Goal: Transaction & Acquisition: Book appointment/travel/reservation

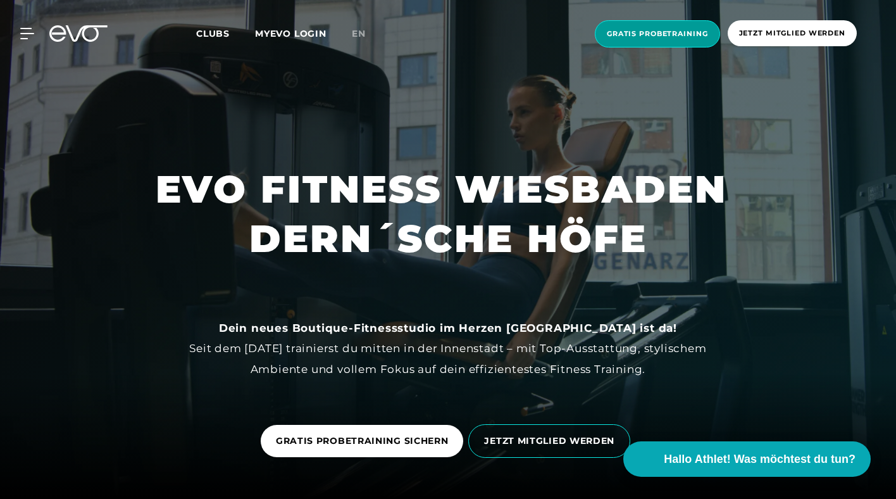
click at [668, 35] on span "Gratis Probetraining" at bounding box center [657, 33] width 101 height 11
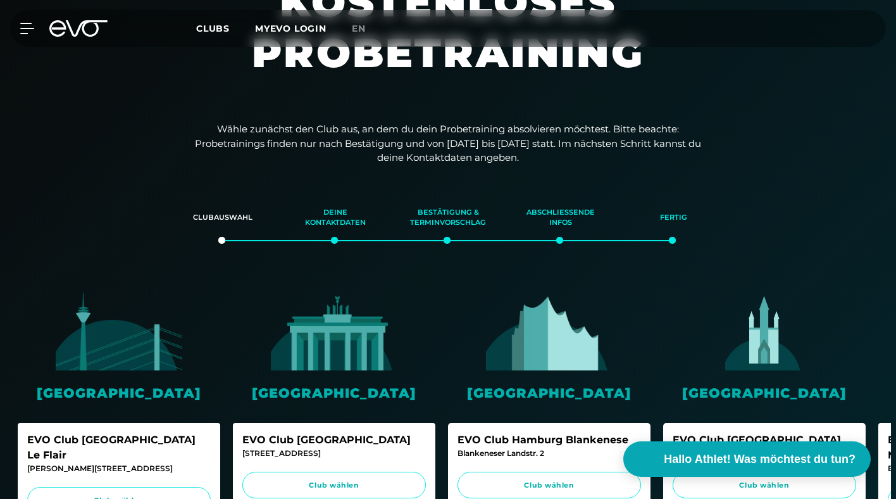
scroll to position [139, 0]
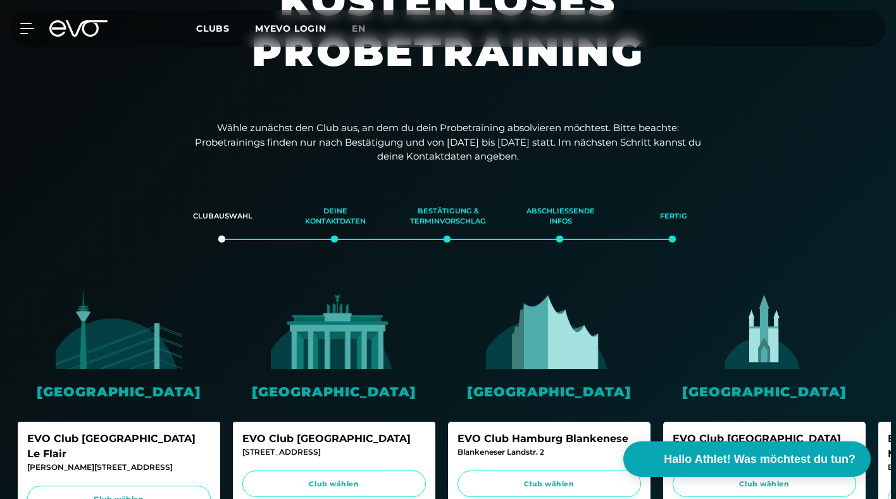
click at [761, 360] on img at bounding box center [764, 329] width 127 height 79
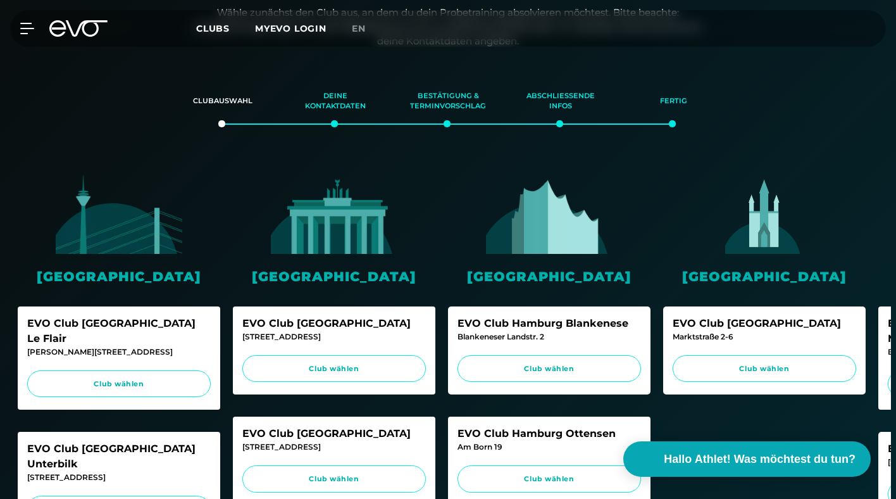
scroll to position [256, 0]
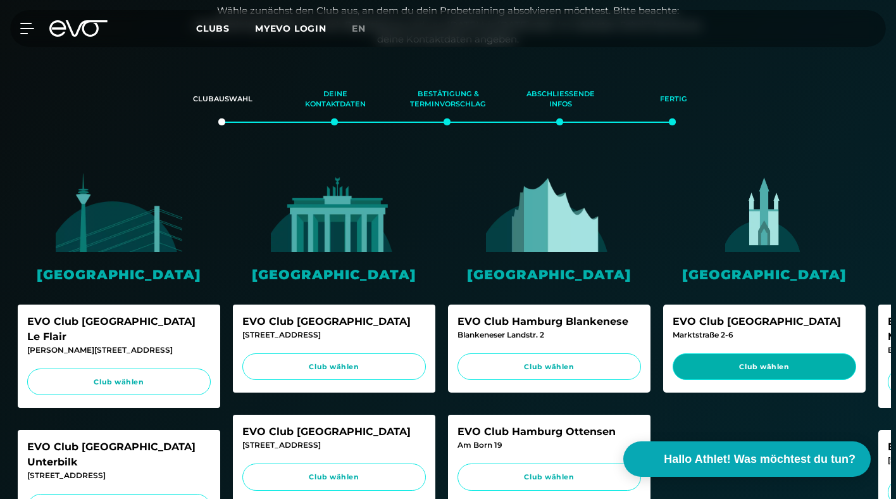
click at [761, 368] on span "Club wählen" at bounding box center [764, 366] width 159 height 11
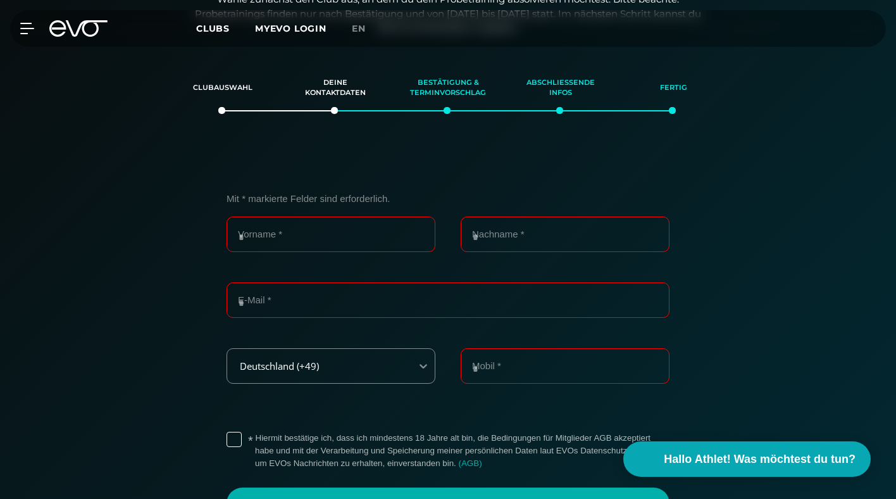
scroll to position [268, 0]
click at [264, 237] on input "Vorname *" at bounding box center [331, 233] width 209 height 35
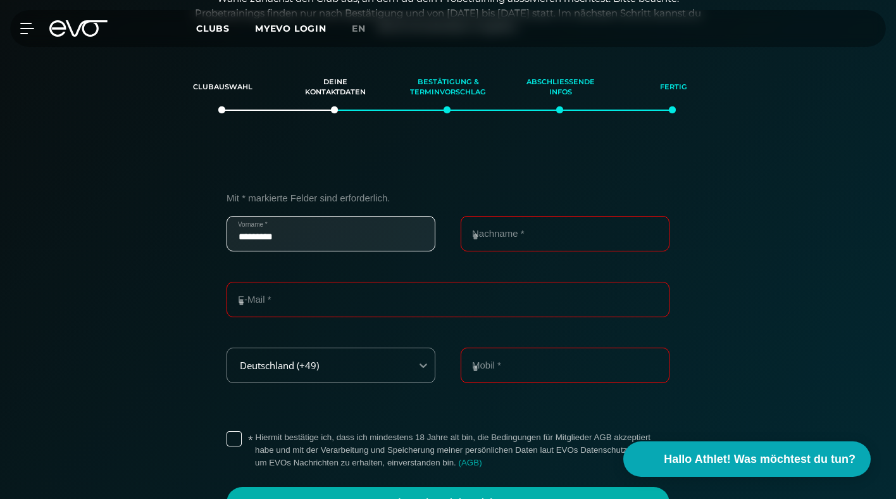
type input "*********"
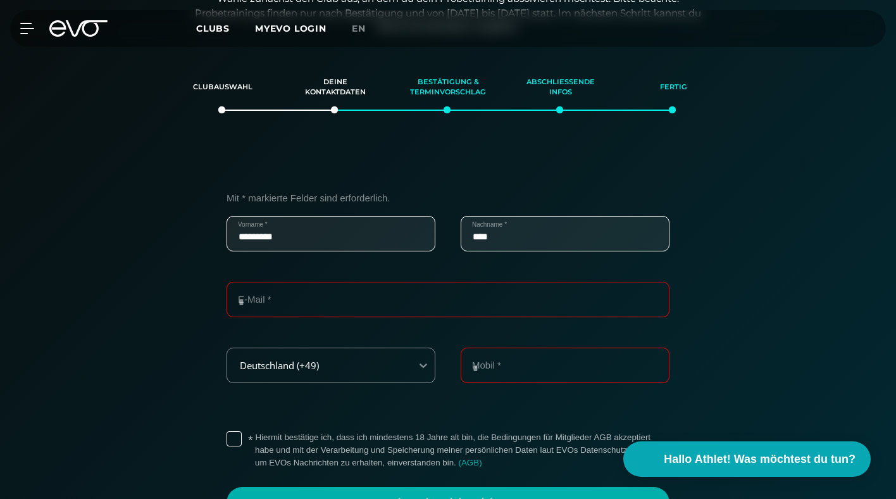
type input "****"
type input "**********"
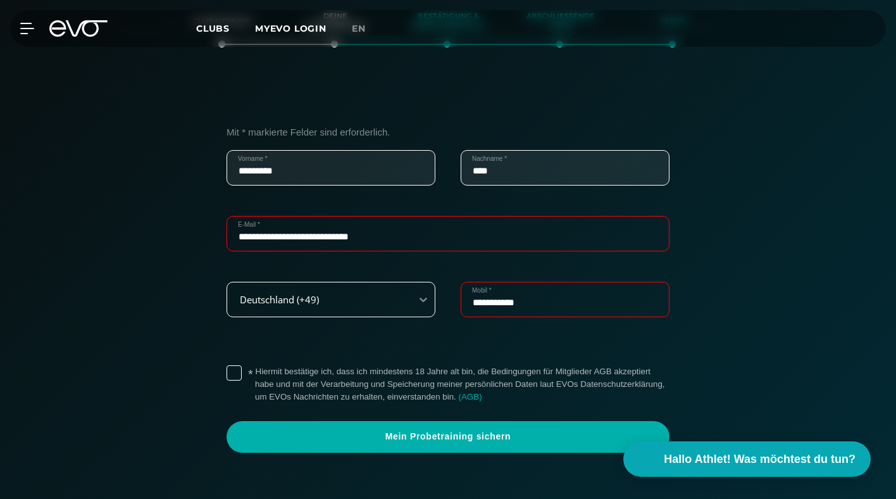
scroll to position [356, 0]
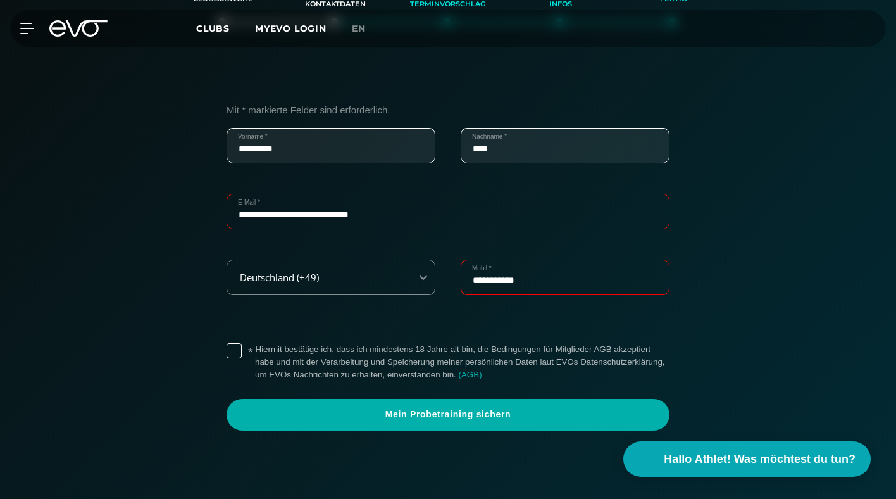
click at [255, 349] on label "* Hiermit bestätige ich, dass ich mindestens 18 Jahre alt bin, die Bedingungen …" at bounding box center [462, 362] width 414 height 38
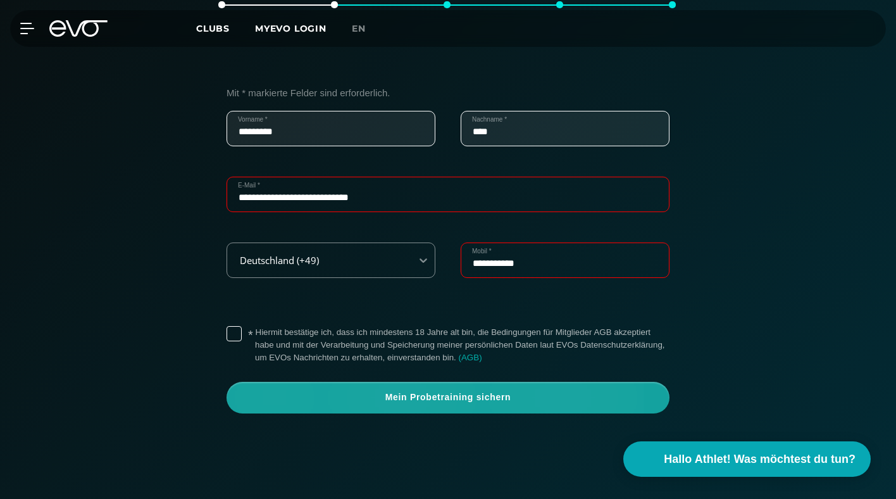
scroll to position [372, 0]
click at [462, 403] on span "Mein Probetraining sichern" at bounding box center [448, 398] width 413 height 13
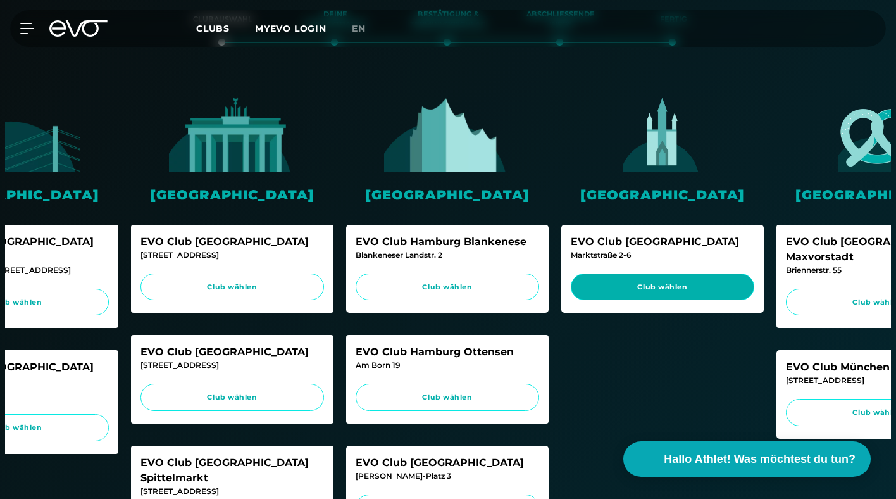
scroll to position [0, 101]
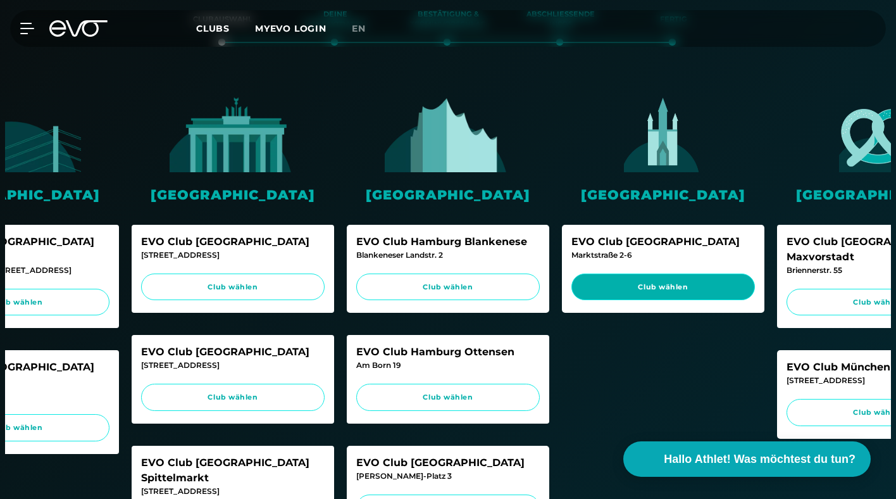
click at [674, 289] on span "Club wählen" at bounding box center [662, 287] width 159 height 11
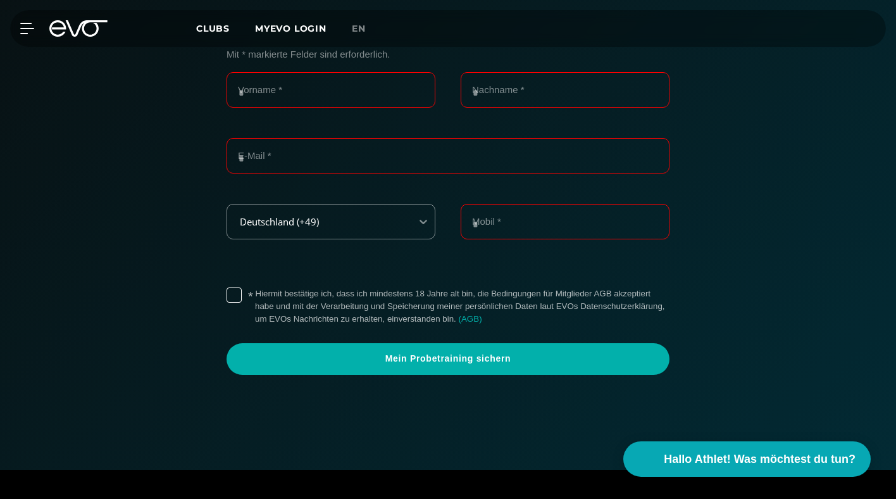
scroll to position [414, 0]
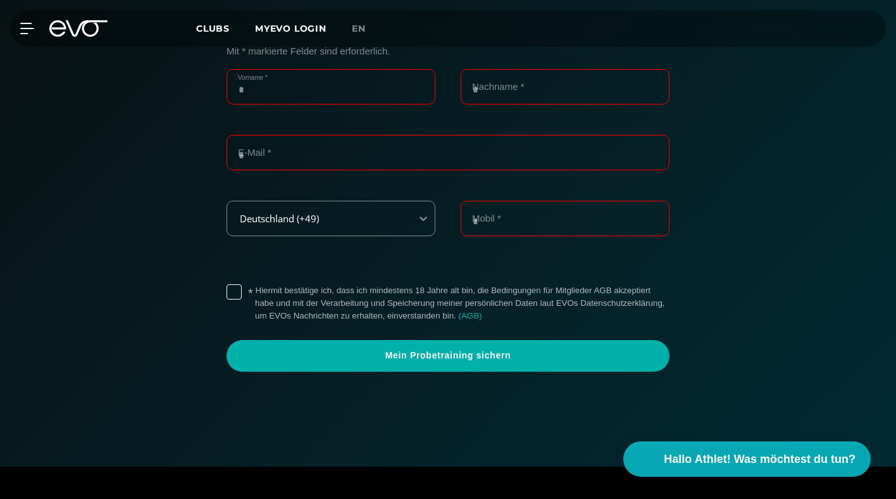
click at [295, 96] on input "Vorname *" at bounding box center [331, 86] width 209 height 35
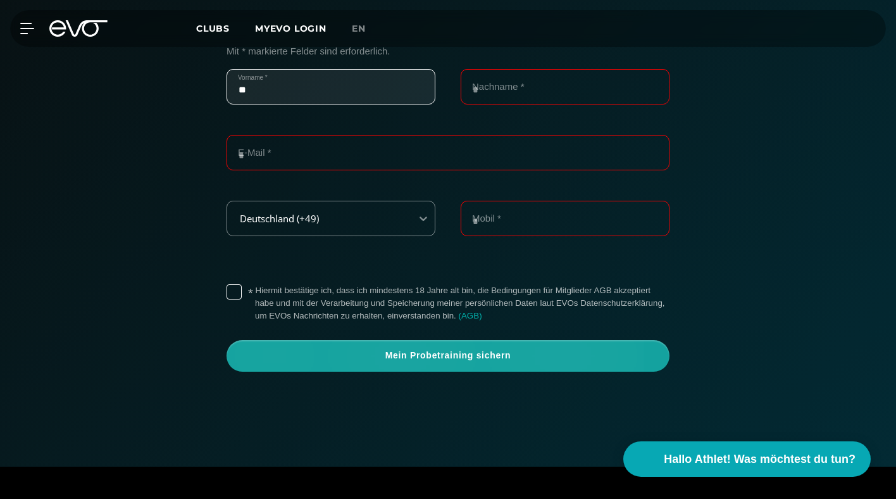
type input "*********"
type input "****"
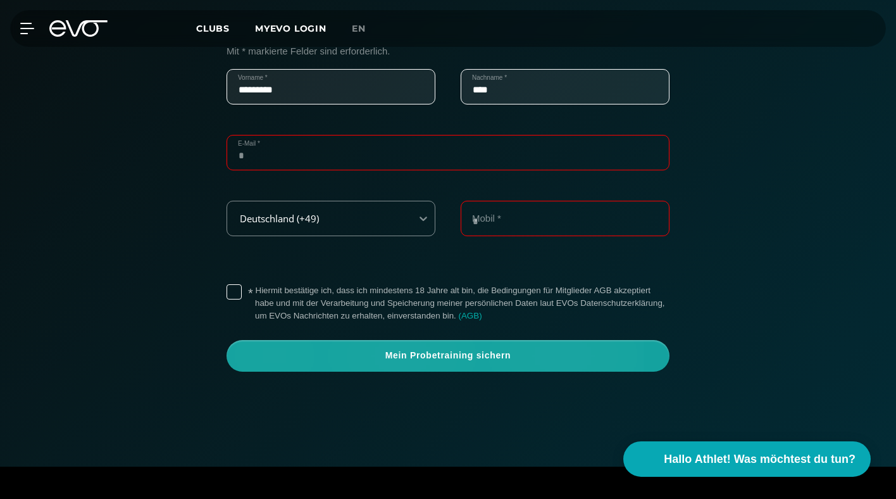
type input "**********"
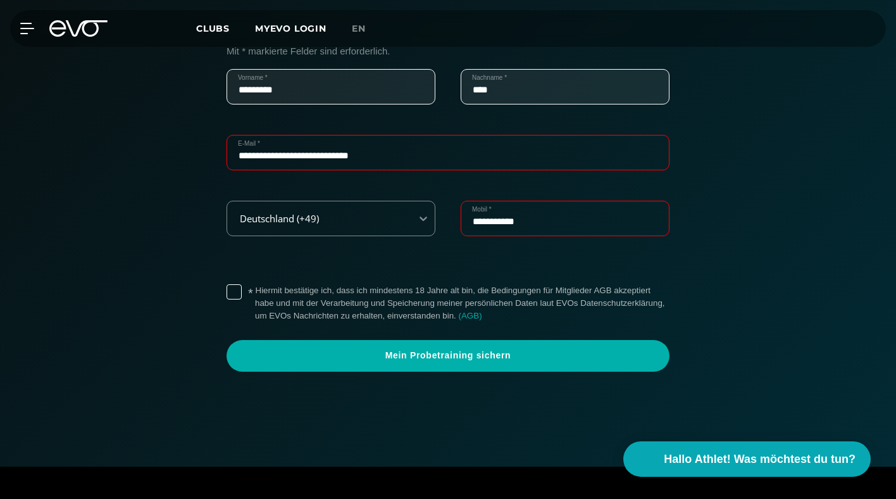
click at [255, 292] on label "* Hiermit bestätige ich, dass ich mindestens 18 Jahre alt bin, die Bedingungen …" at bounding box center [462, 303] width 414 height 38
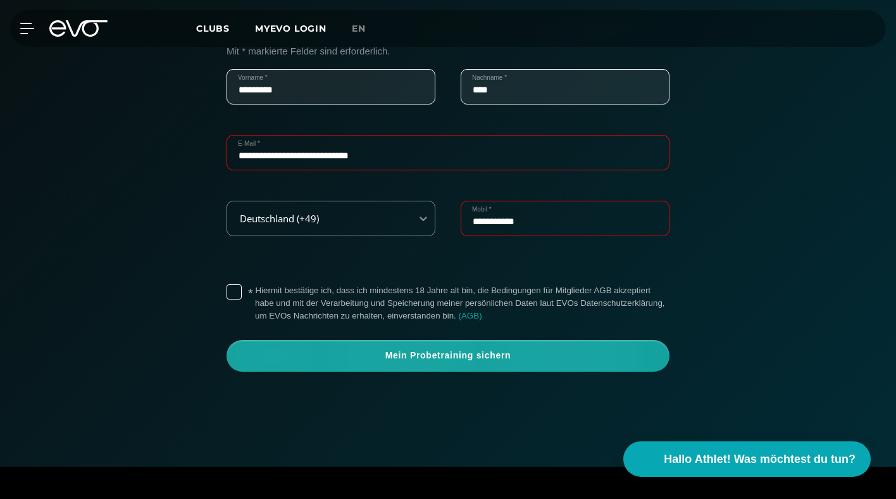
click at [474, 355] on span "Mein Probetraining sichern" at bounding box center [448, 355] width 413 height 13
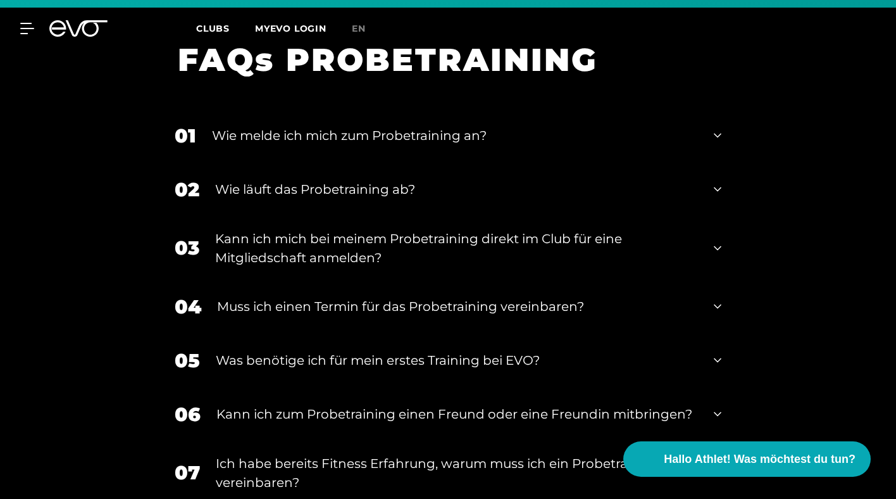
scroll to position [1691, 0]
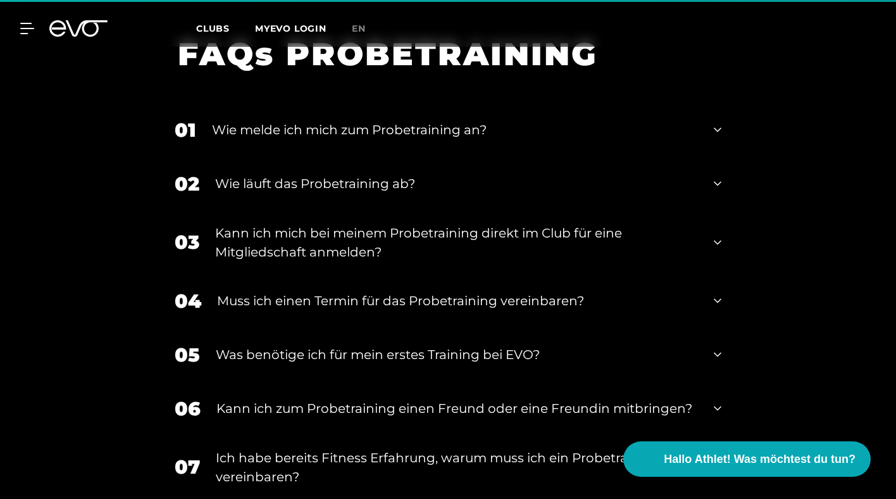
click at [475, 139] on div "Wie melde ich mich zum Probetraining an?" at bounding box center [455, 129] width 486 height 19
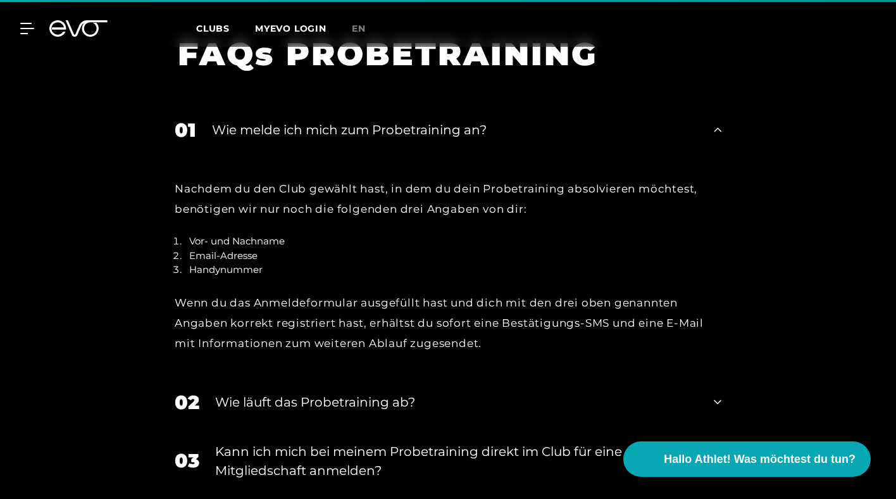
click at [475, 139] on div "Wie melde ich mich zum Probetraining an?" at bounding box center [455, 129] width 486 height 19
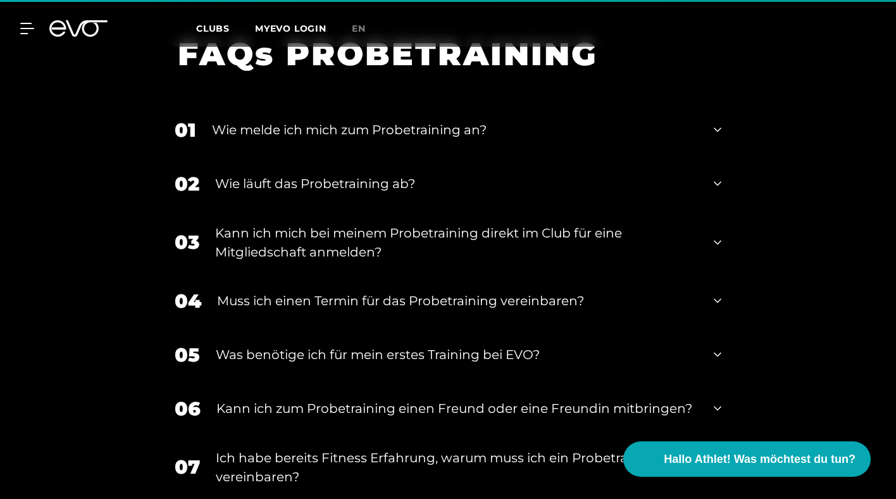
click at [476, 139] on div "Wie melde ich mich zum Probetraining an?" at bounding box center [455, 129] width 486 height 19
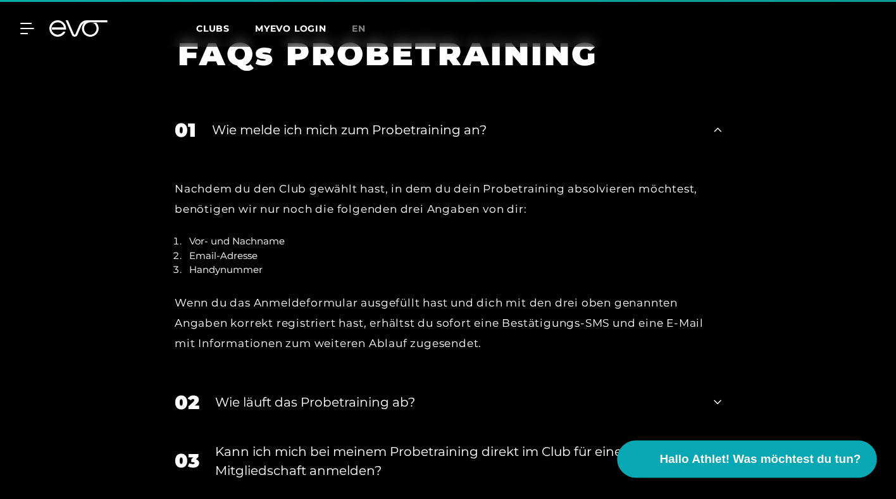
click at [795, 450] on span "Hallo Athlet! Was möchtest du tun?" at bounding box center [760, 459] width 201 height 18
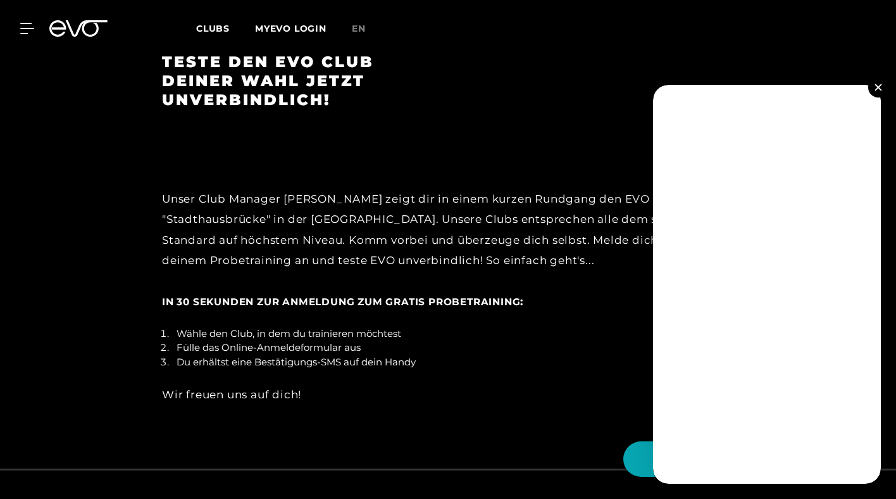
scroll to position [2641, 0]
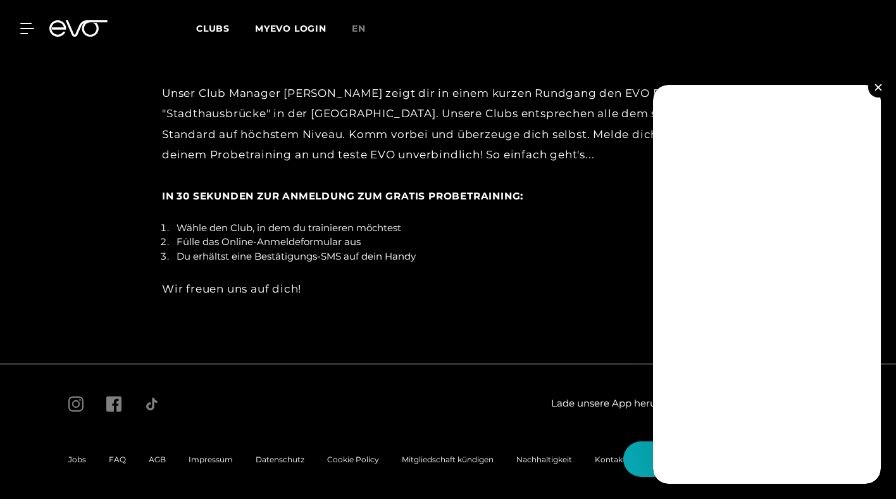
click at [499, 402] on div "Lade unsere App herunter" at bounding box center [642, 403] width 372 height 40
click at [878, 87] on img at bounding box center [877, 87] width 7 height 7
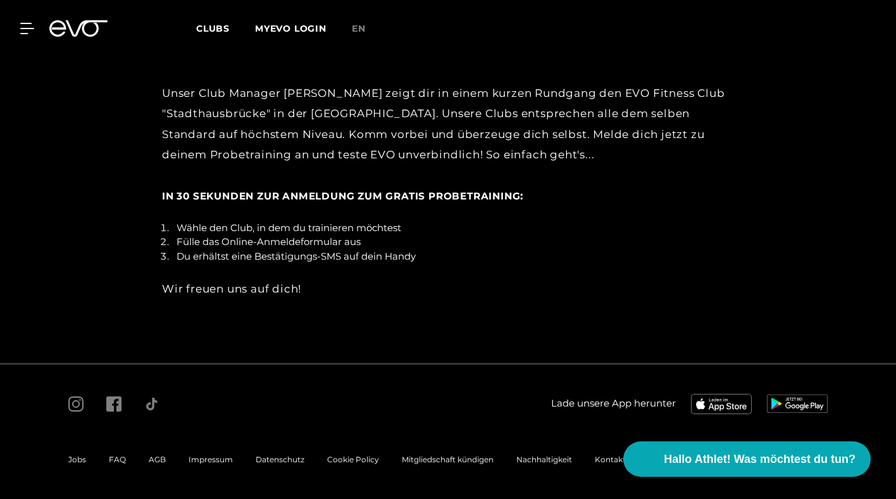
click at [606, 460] on span "Kontakt" at bounding box center [610, 458] width 31 height 9
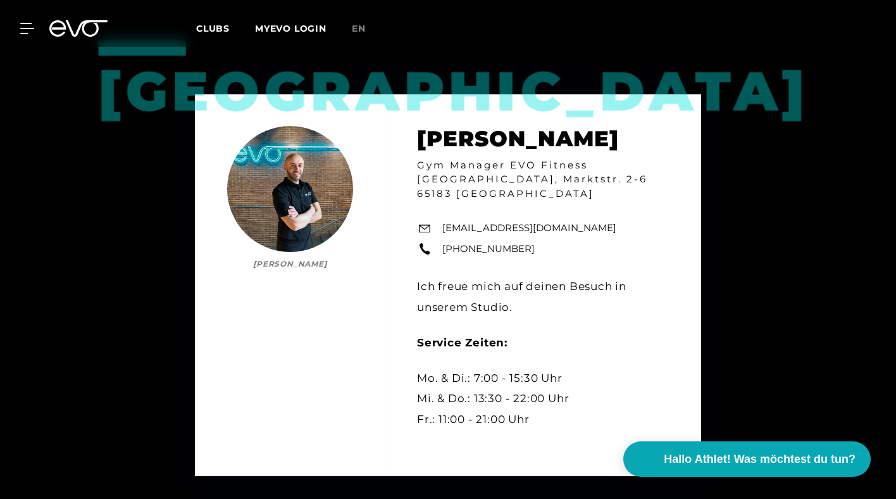
scroll to position [985, 0]
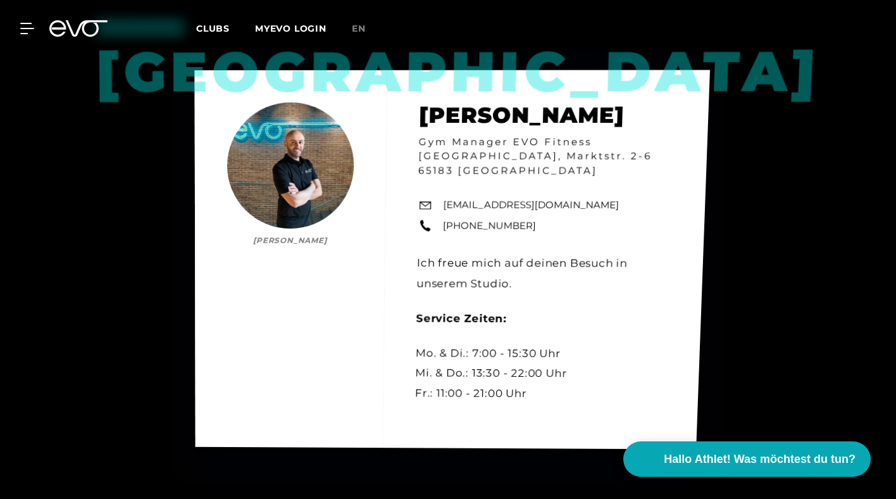
click at [457, 220] on link "[PHONE_NUMBER]" at bounding box center [490, 226] width 94 height 15
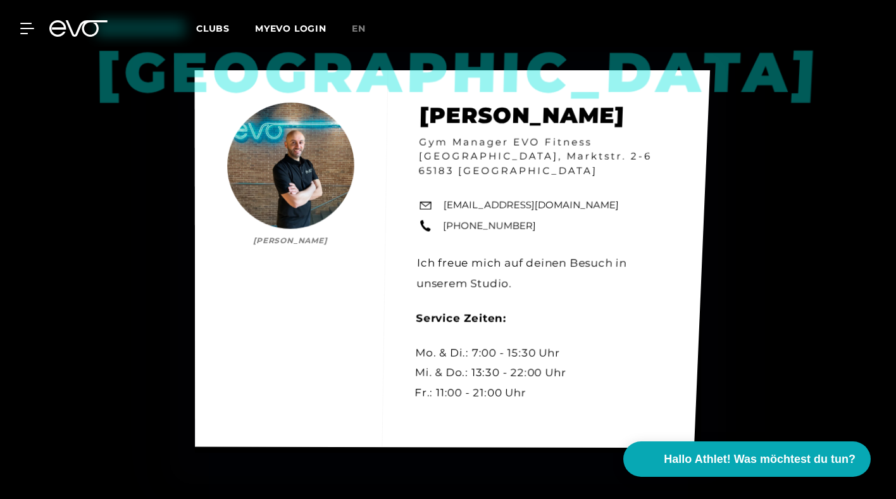
click at [453, 199] on link "[EMAIL_ADDRESS][DOMAIN_NAME]" at bounding box center [532, 206] width 176 height 15
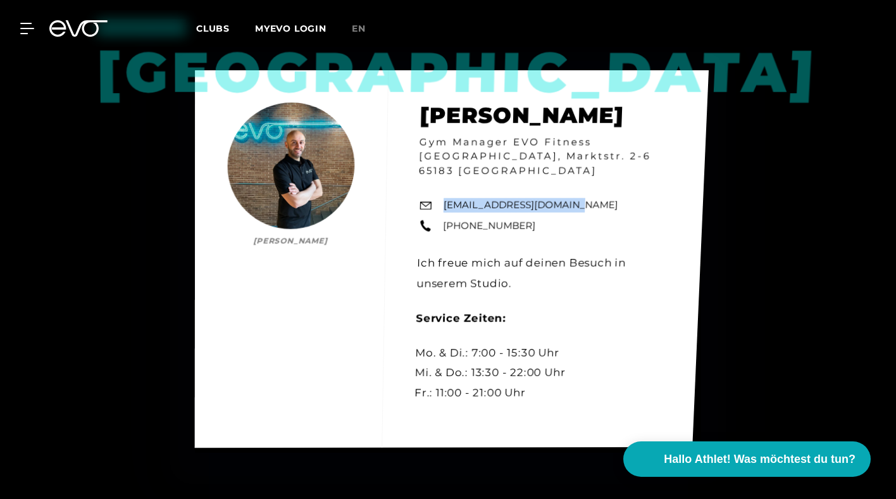
drag, startPoint x: 571, startPoint y: 198, endPoint x: 445, endPoint y: 202, distance: 126.0
click at [445, 202] on div "Wiesbaden Ersan Rastgeldi Ersan Rastgeldi Gym Manager EVO Fitness Wiesbaden, Ma…" at bounding box center [452, 258] width 514 height 377
copy link "[EMAIL_ADDRESS][DOMAIN_NAME]"
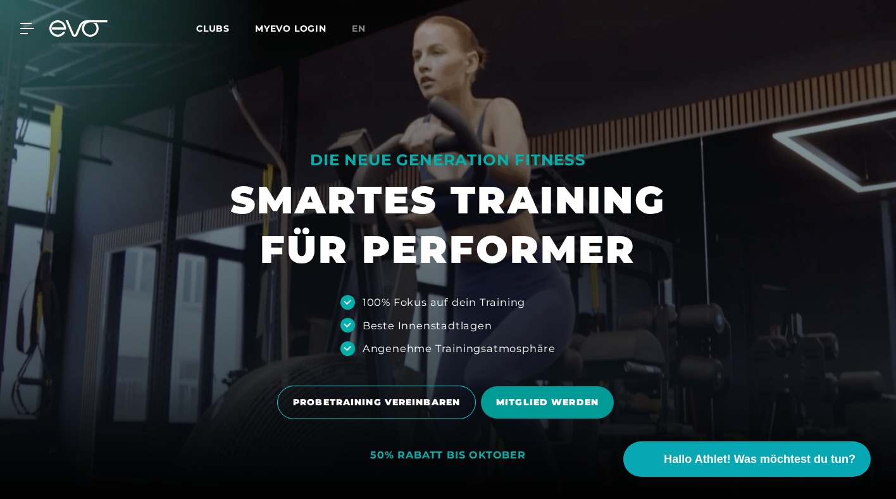
click at [531, 401] on span "MITGLIED WERDEN" at bounding box center [547, 401] width 103 height 13
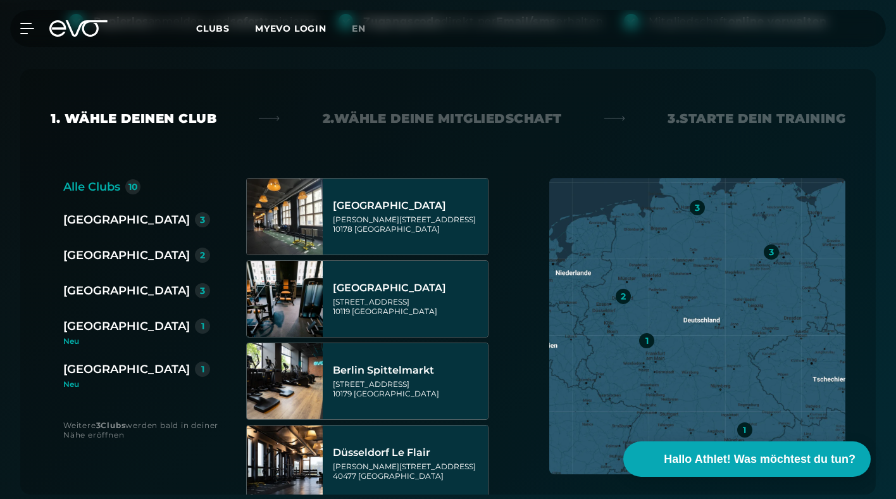
scroll to position [266, 0]
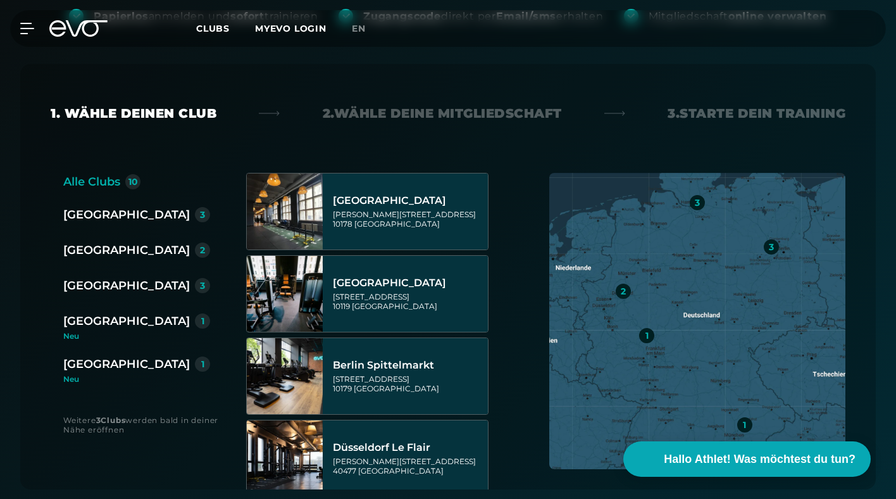
click at [97, 366] on div "[GEOGRAPHIC_DATA]" at bounding box center [126, 364] width 127 height 18
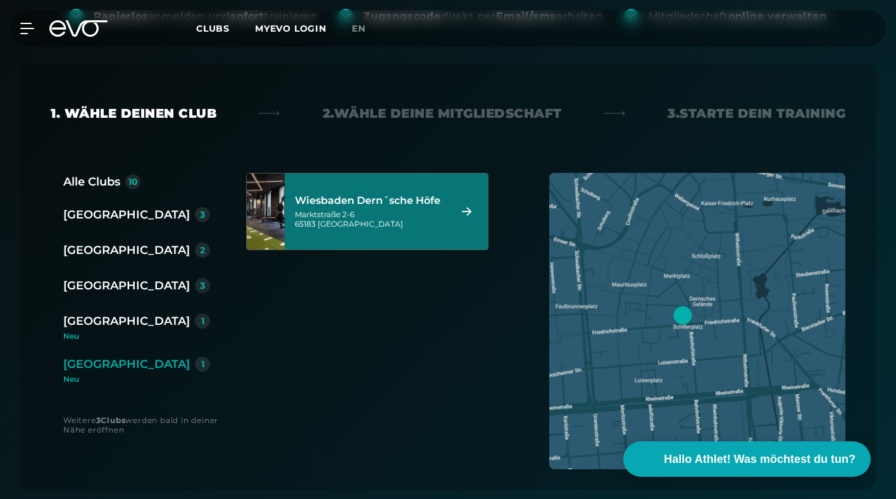
click at [369, 217] on div "[STREET_ADDRESS]" at bounding box center [370, 218] width 151 height 19
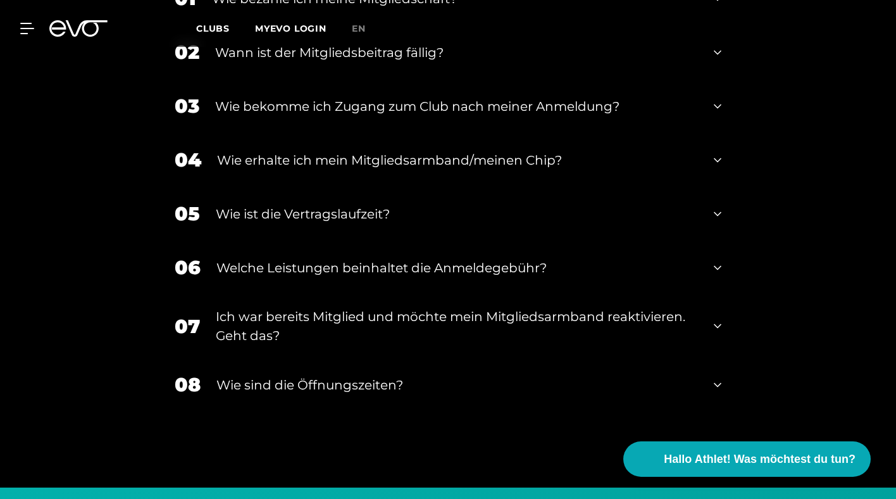
scroll to position [2616, 0]
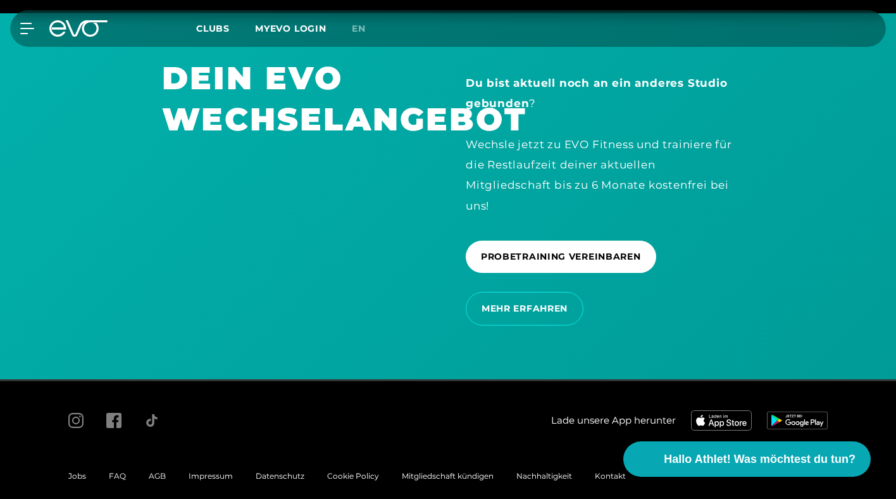
click at [602, 471] on span "Kontakt" at bounding box center [610, 475] width 31 height 9
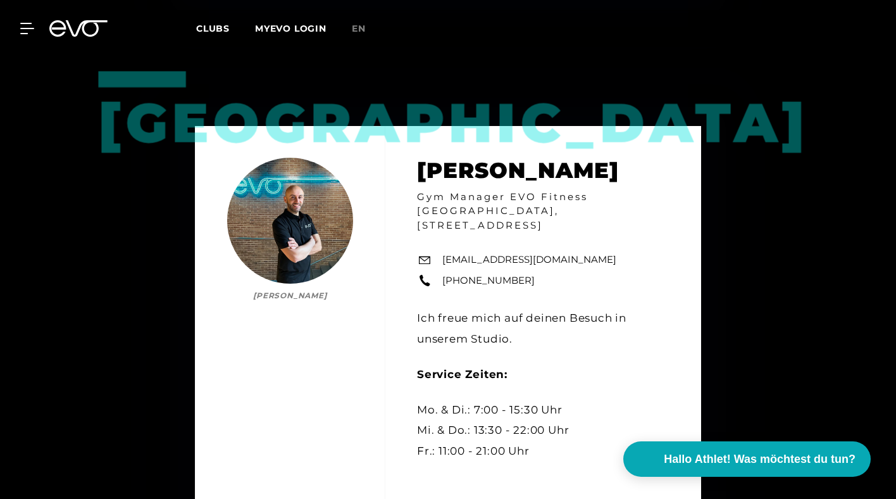
scroll to position [854, 0]
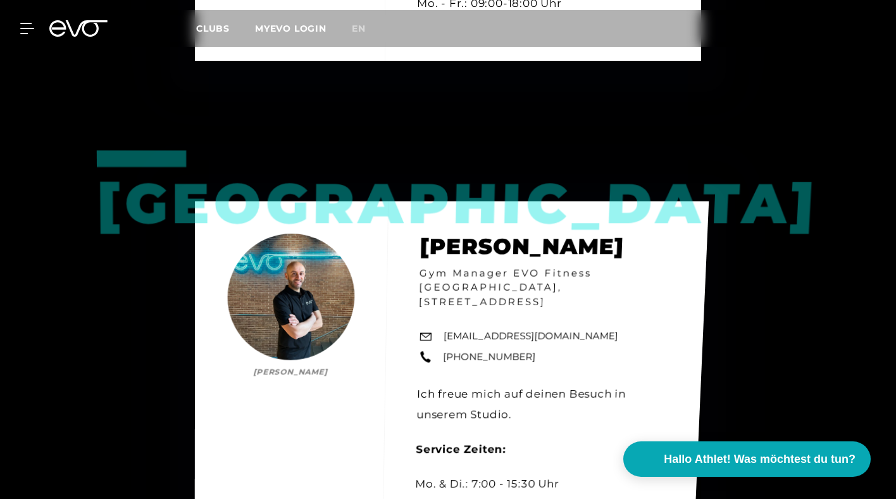
click at [444, 329] on link "[EMAIL_ADDRESS][DOMAIN_NAME]" at bounding box center [531, 336] width 175 height 15
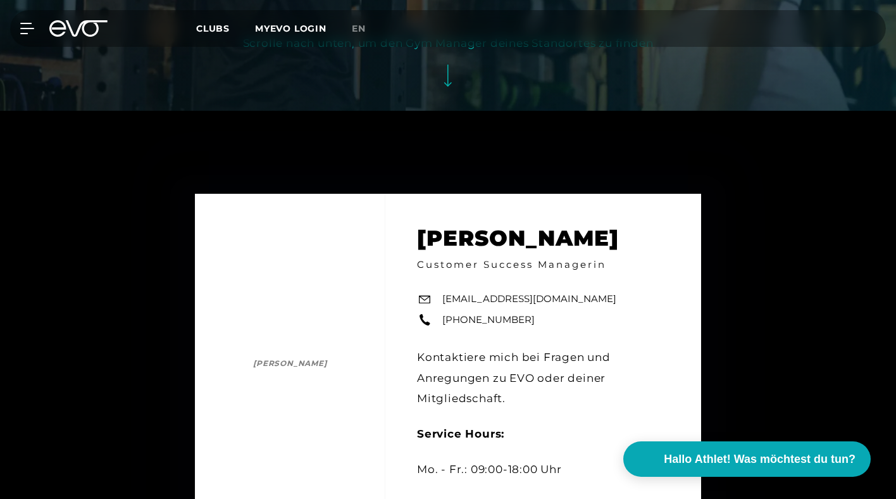
scroll to position [0, 0]
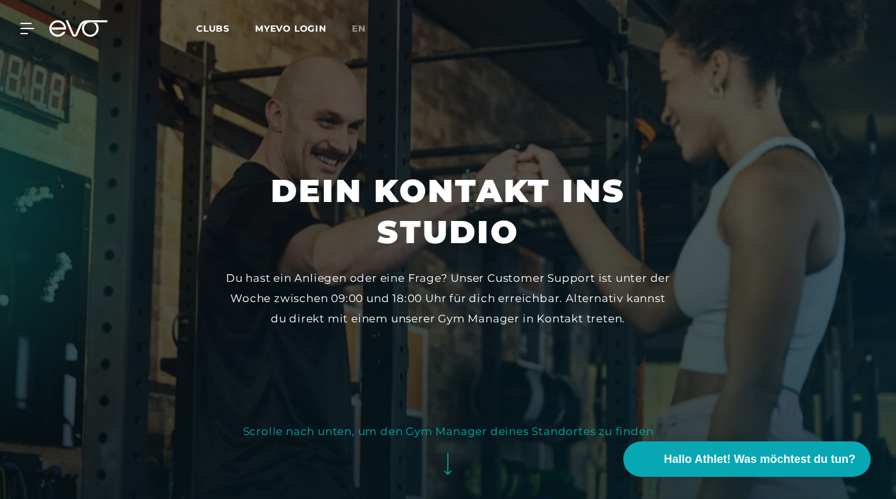
click at [276, 32] on link "MYEVO LOGIN" at bounding box center [290, 28] width 71 height 11
click at [63, 34] on icon at bounding box center [57, 28] width 16 height 16
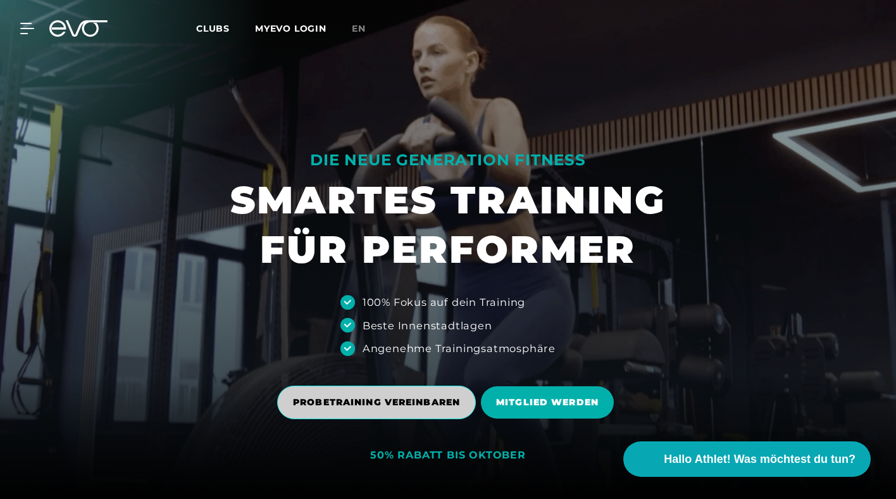
click at [417, 405] on span "PROBETRAINING VEREINBAREN" at bounding box center [376, 401] width 167 height 13
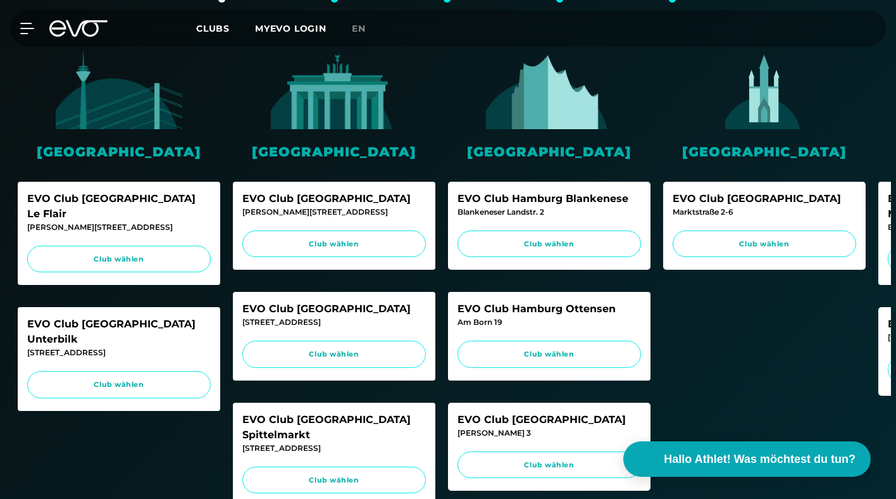
scroll to position [180, 0]
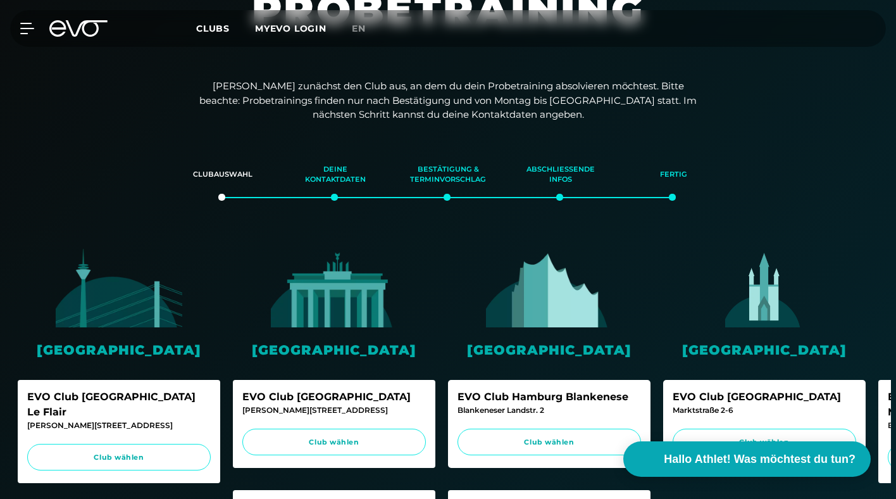
click at [744, 399] on div "EVO Club [GEOGRAPHIC_DATA]" at bounding box center [764, 396] width 183 height 15
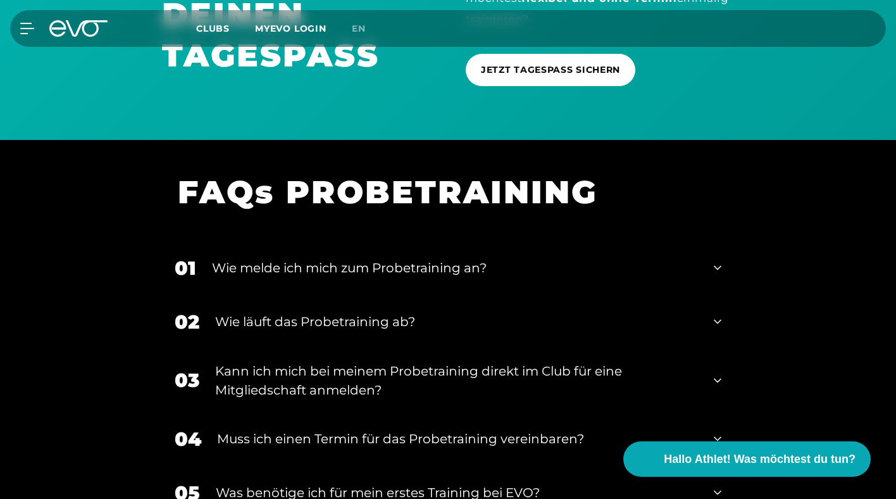
scroll to position [1312, 0]
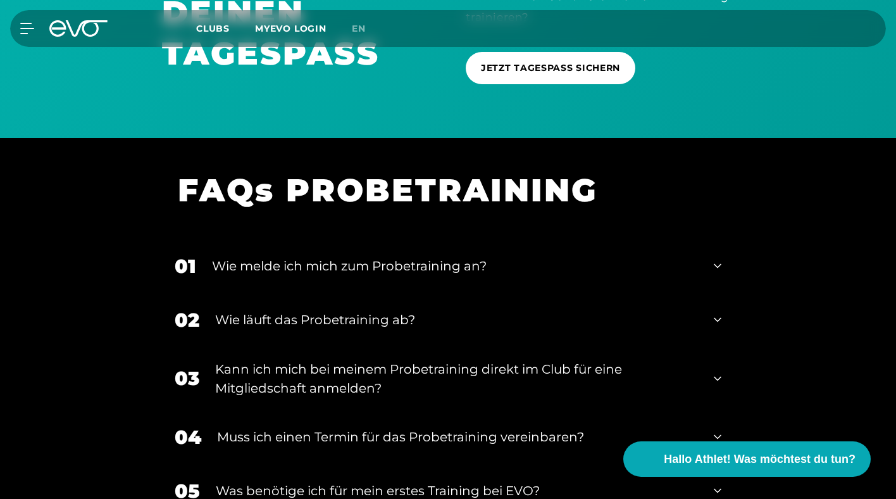
click at [718, 266] on icon at bounding box center [718, 265] width 8 height 15
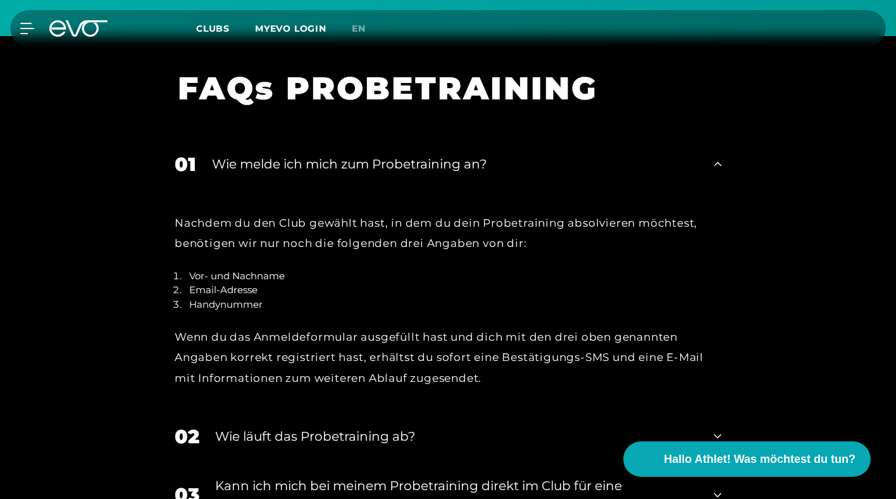
scroll to position [1417, 0]
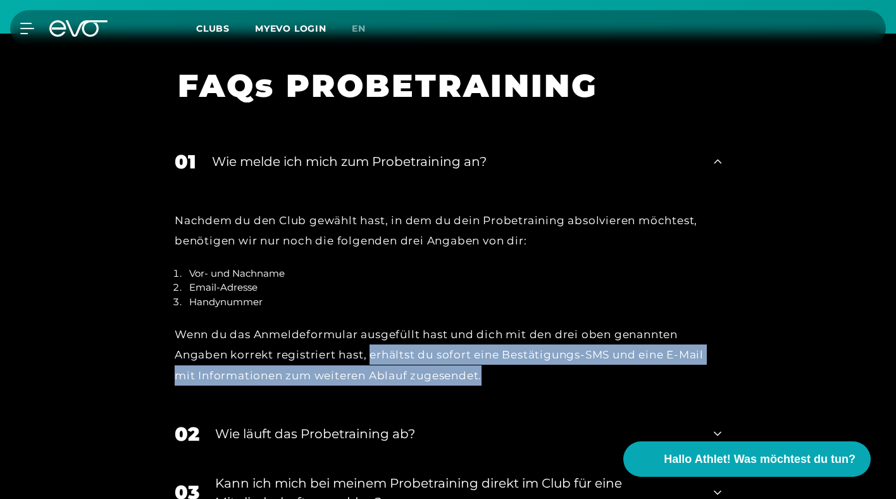
drag, startPoint x: 370, startPoint y: 356, endPoint x: 483, endPoint y: 376, distance: 114.3
click at [483, 376] on div "Wenn du das Anmeldeformular ausgefüllt hast und dich mit den drei oben genannte…" at bounding box center [448, 354] width 547 height 61
copy div "erhältst du sofort eine Bestätigungs-SMS und eine E-Mail mit Informationen zum …"
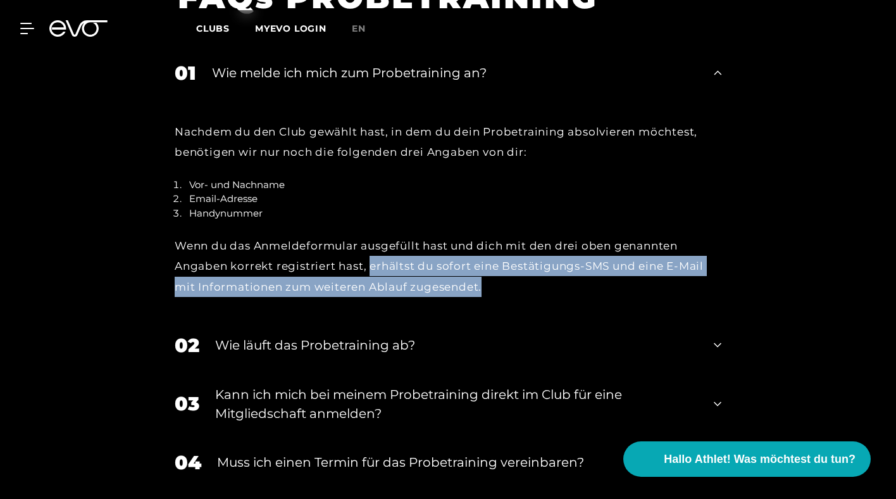
scroll to position [1527, 0]
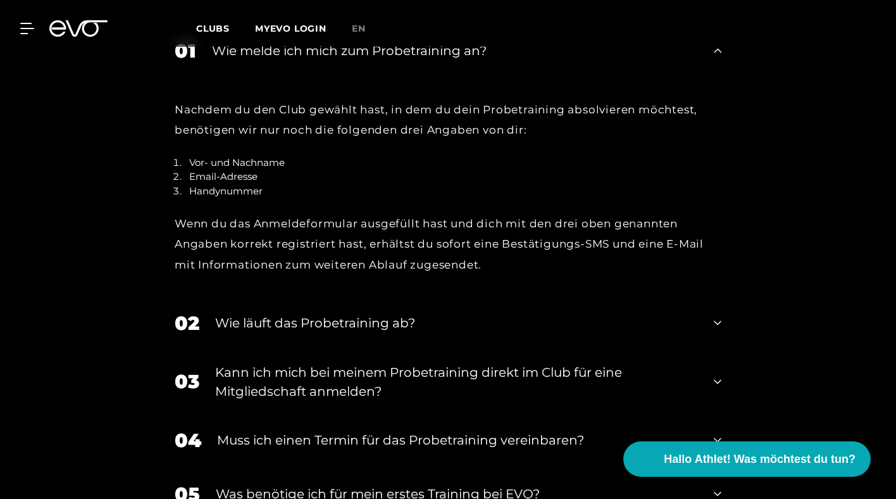
click at [718, 321] on icon at bounding box center [718, 322] width 8 height 15
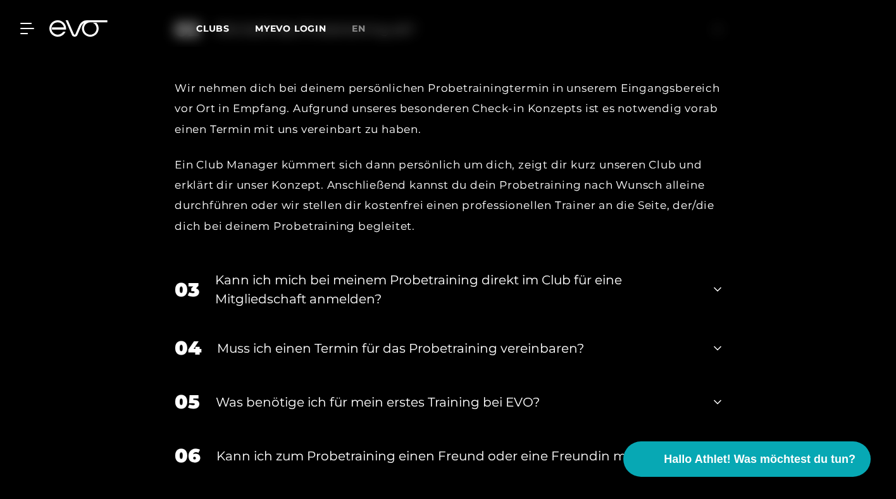
scroll to position [1824, 0]
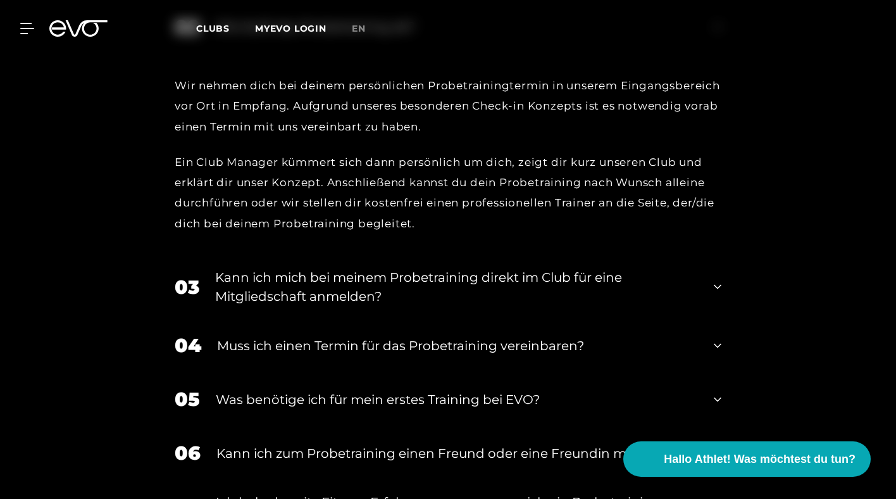
click at [718, 287] on icon at bounding box center [718, 286] width 8 height 15
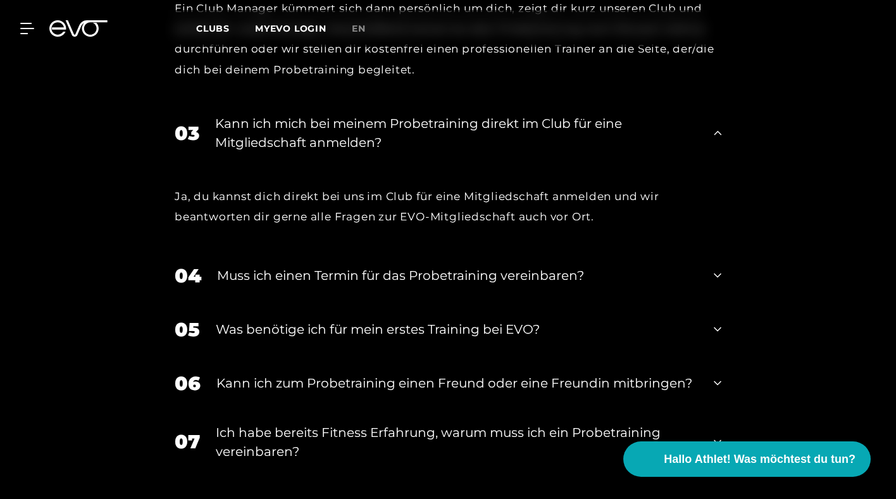
scroll to position [1979, 0]
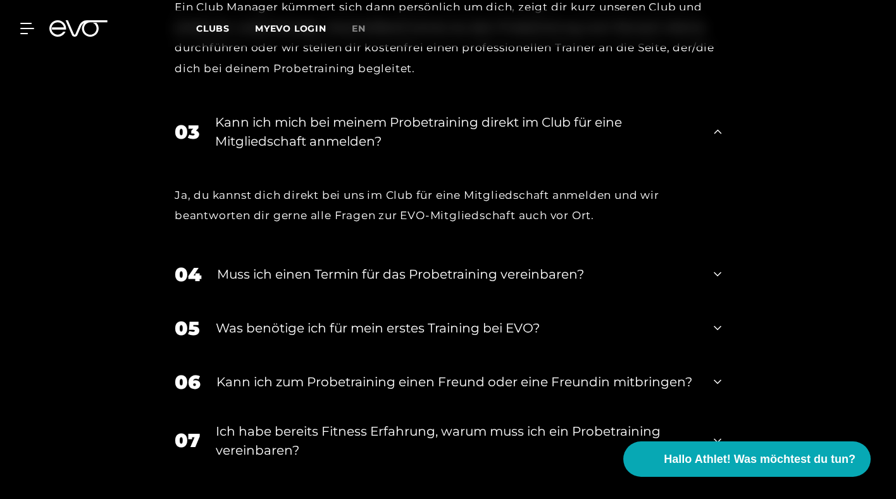
click at [718, 274] on icon at bounding box center [718, 273] width 8 height 15
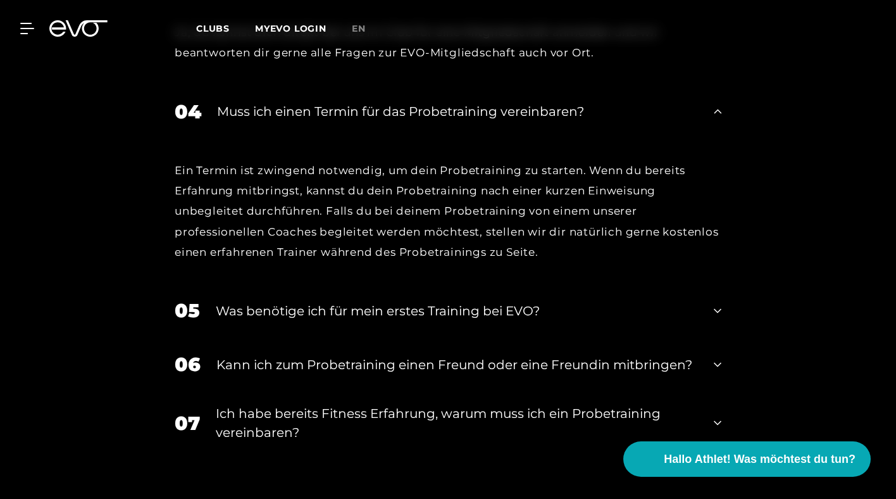
scroll to position [2142, 0]
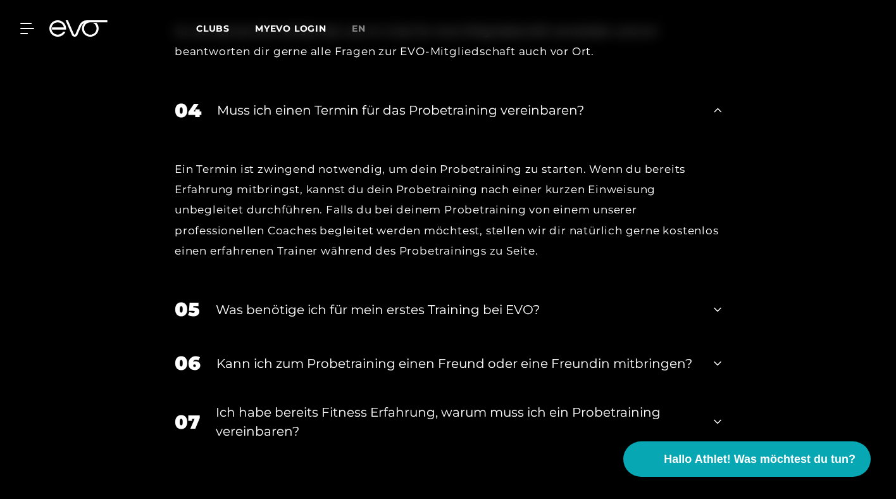
click at [717, 110] on icon at bounding box center [718, 110] width 8 height 15
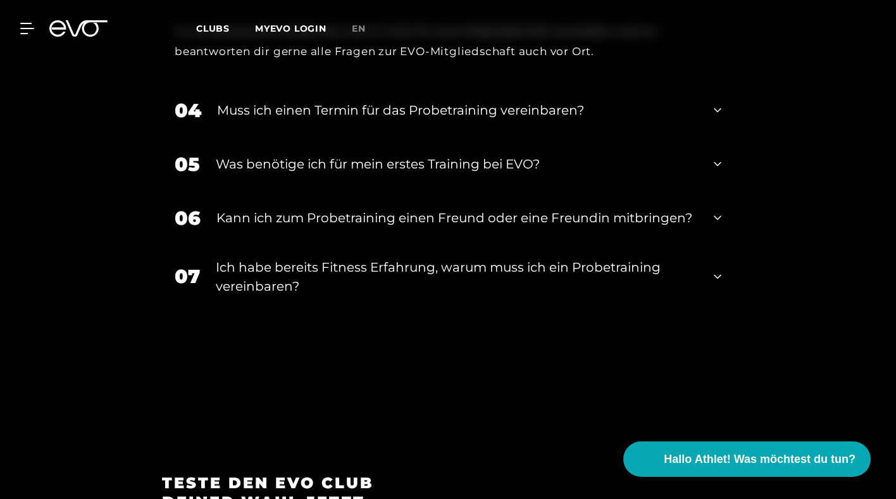
click at [719, 164] on icon at bounding box center [718, 163] width 8 height 15
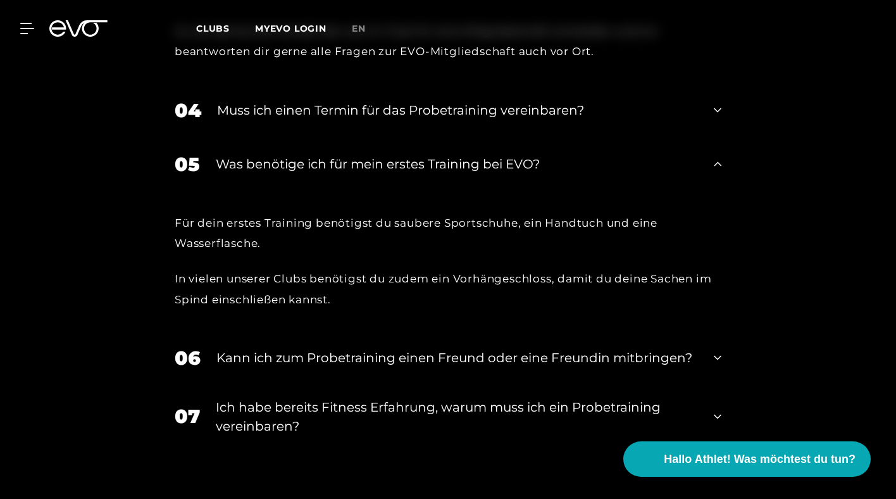
click at [719, 164] on icon at bounding box center [718, 163] width 8 height 4
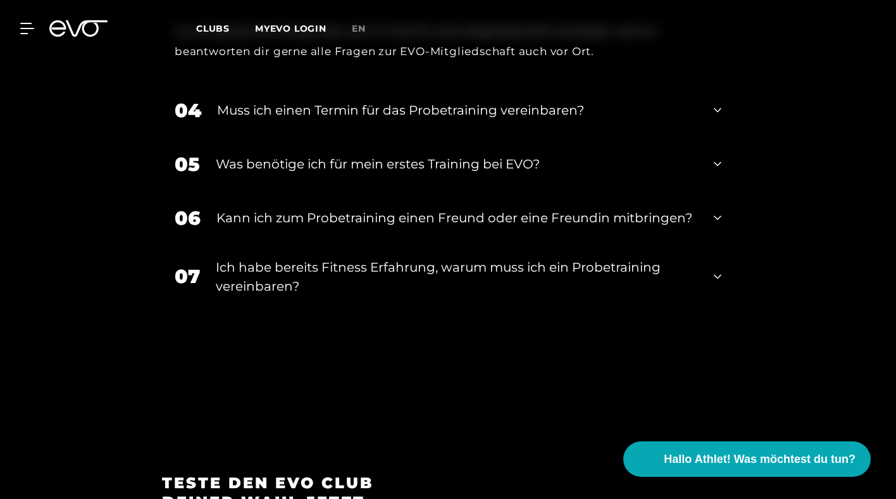
click at [718, 276] on icon at bounding box center [718, 276] width 8 height 15
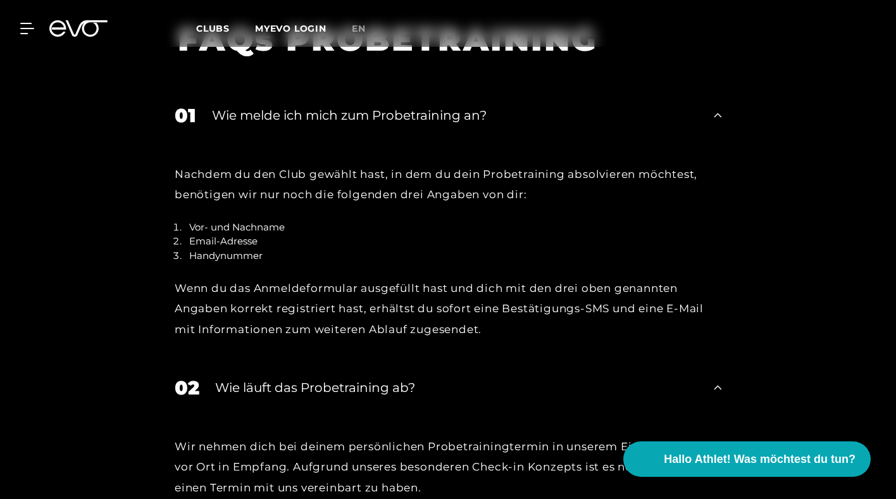
scroll to position [1461, 0]
